Goal: Information Seeking & Learning: Learn about a topic

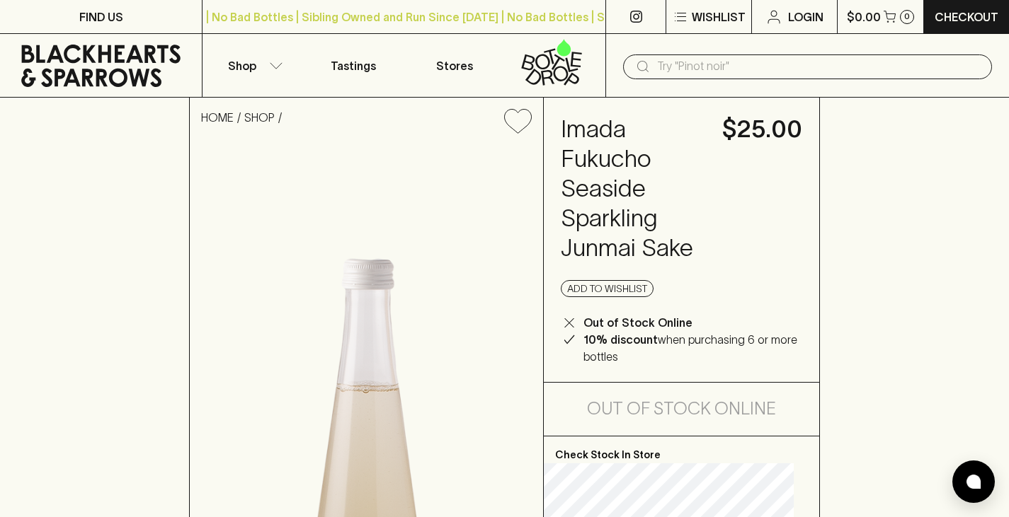
scroll to position [354, 0]
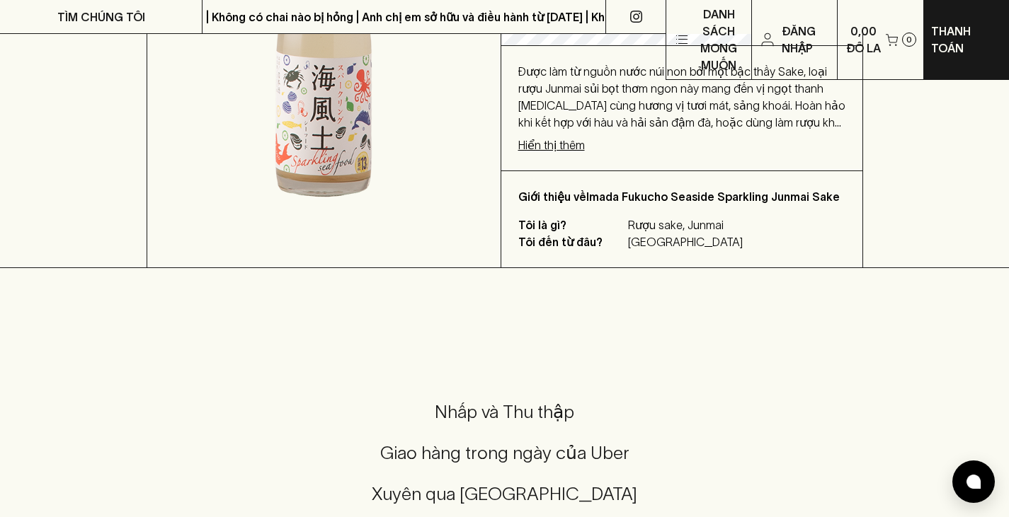
scroll to position [459, 0]
click at [585, 150] on font "Hiển thị thêm" at bounding box center [551, 143] width 67 height 13
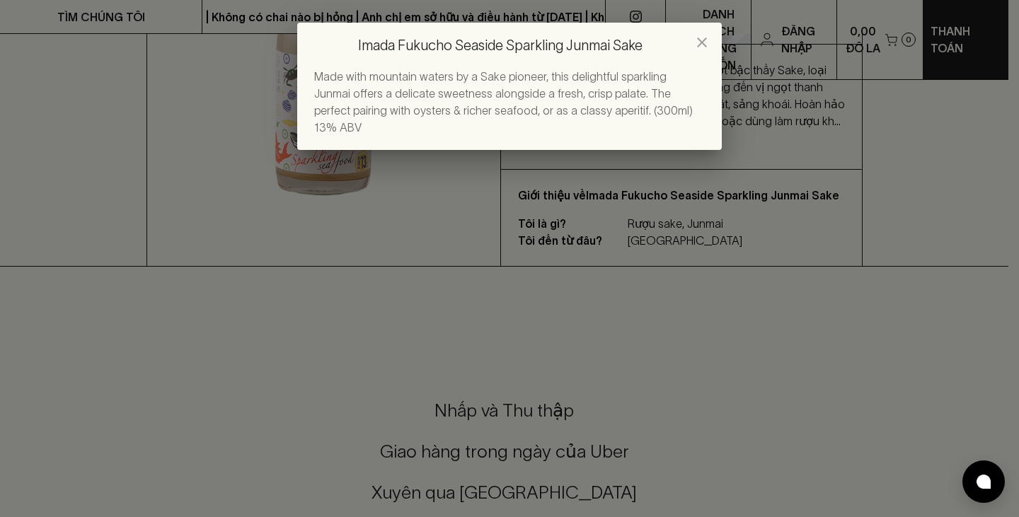
click at [699, 40] on icon "close" at bounding box center [702, 43] width 10 height 10
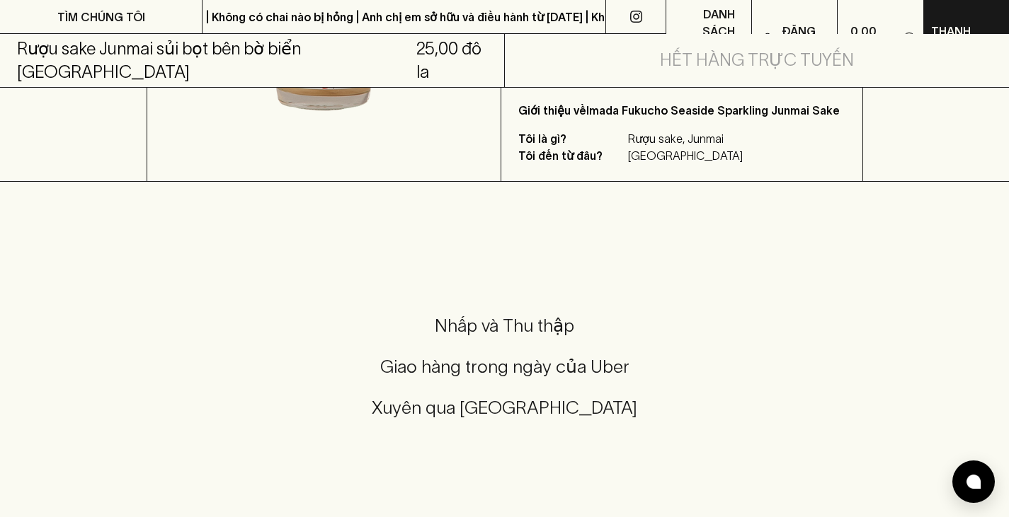
scroll to position [538, 0]
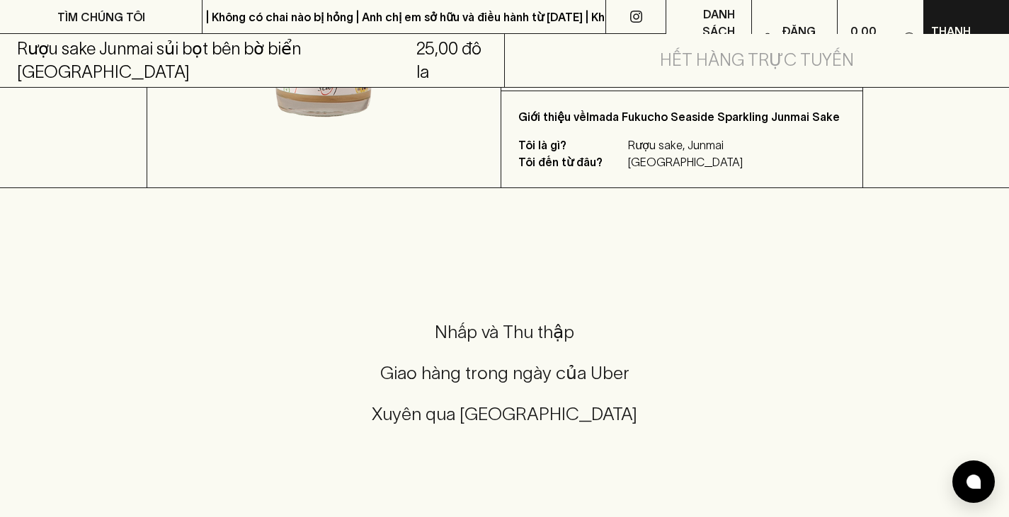
click at [585, 71] on font "Hiển thị thêm" at bounding box center [551, 65] width 67 height 13
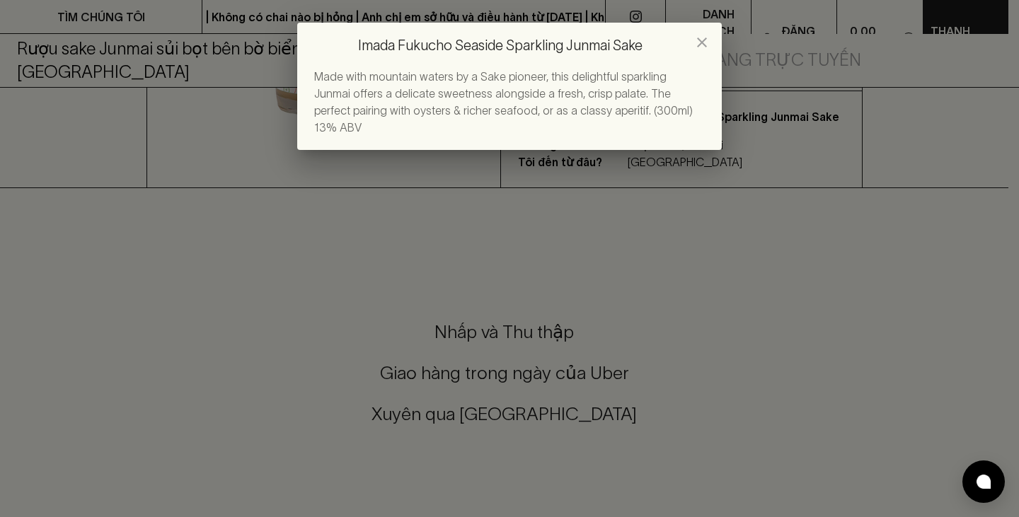
click at [557, 83] on div "Made with mountain waters by a Sake pioneer, this delightful sparkling Junmai o…" at bounding box center [509, 102] width 391 height 68
click at [595, 197] on div "Imada Fukucho Seaside Sparkling Junmai Sake Made with mountain waters by a Sake…" at bounding box center [509, 258] width 1019 height 517
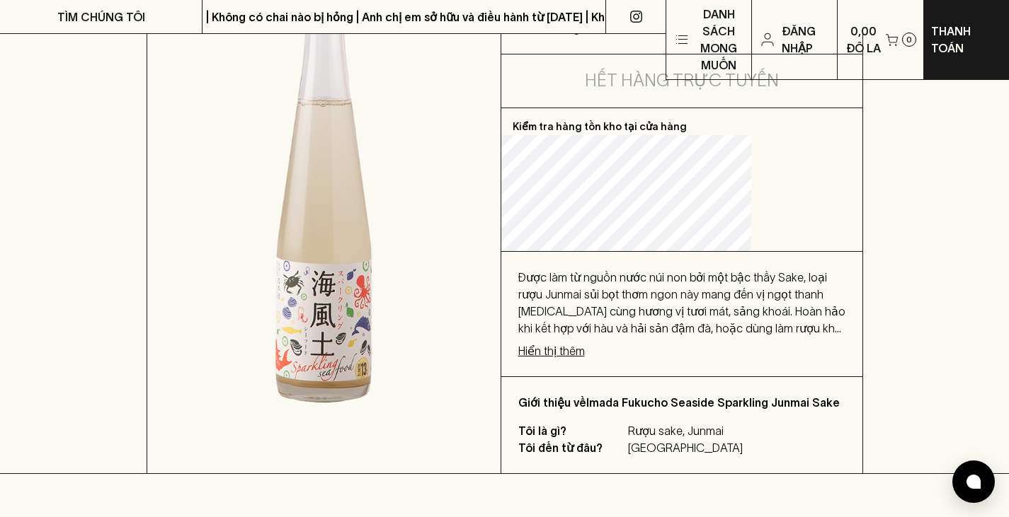
scroll to position [251, 0]
